Goal: Submit feedback/report problem

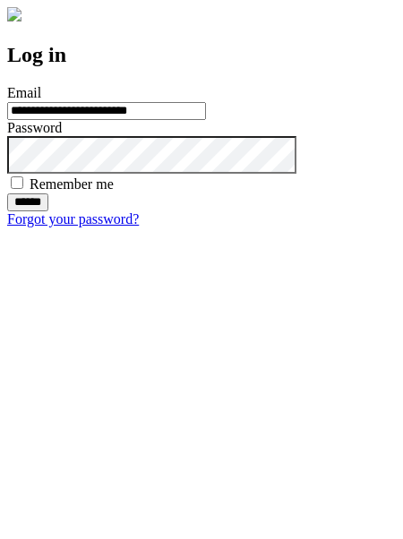
click at [48, 211] on input "******" at bounding box center [27, 202] width 41 height 18
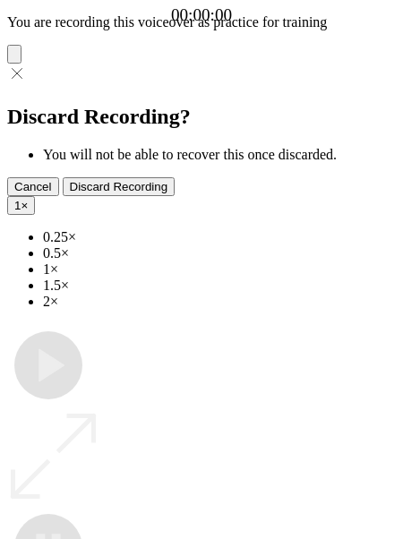
type input "**********"
